Goal: Register for event/course

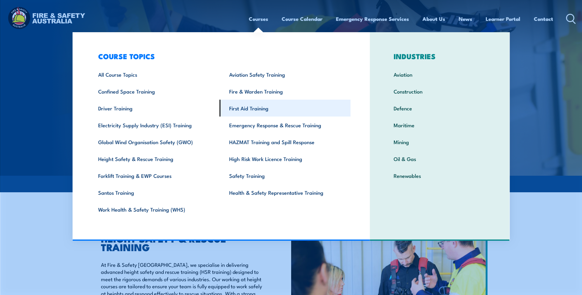
click at [259, 109] on link "First Aid Training" at bounding box center [285, 108] width 131 height 17
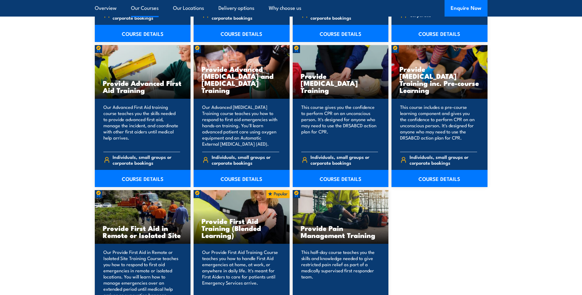
scroll to position [767, 0]
click at [440, 180] on link "COURSE DETAILS" at bounding box center [439, 178] width 96 height 17
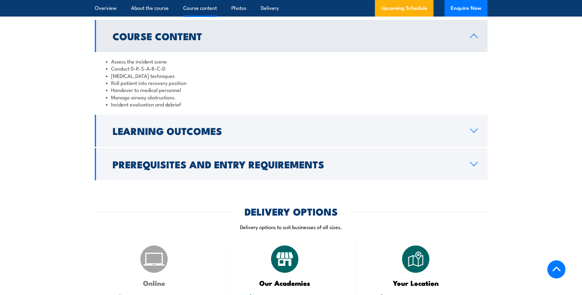
scroll to position [644, 0]
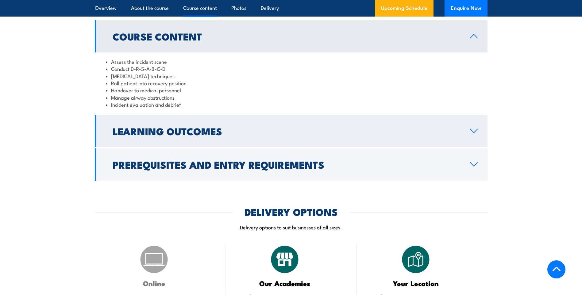
click at [368, 135] on h2 "Learning Outcomes" at bounding box center [286, 131] width 347 height 9
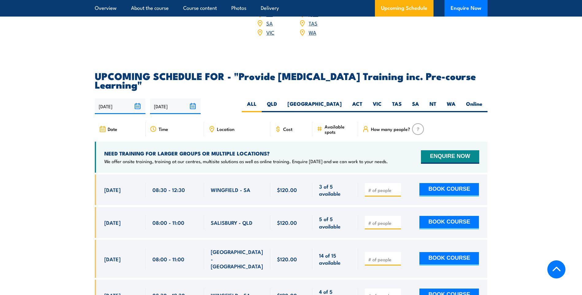
scroll to position [981, 0]
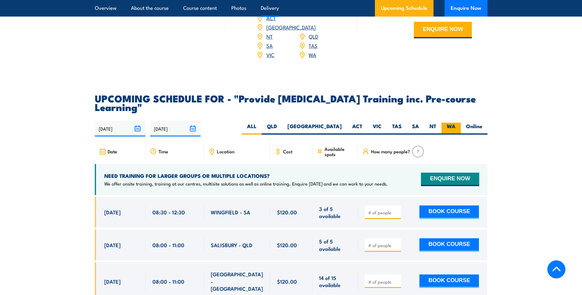
click at [454, 135] on label "WA" at bounding box center [450, 129] width 19 height 12
click at [455, 127] on input "WA" at bounding box center [457, 125] width 4 height 4
radio input "true"
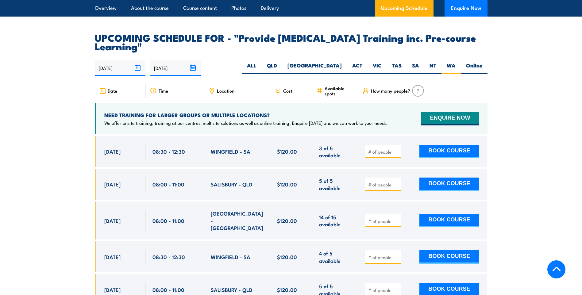
scroll to position [1043, 0]
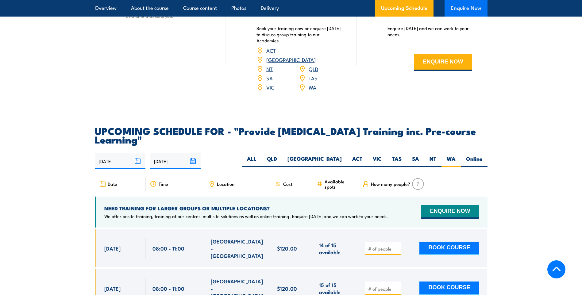
scroll to position [970, 0]
